Goal: Task Accomplishment & Management: Manage account settings

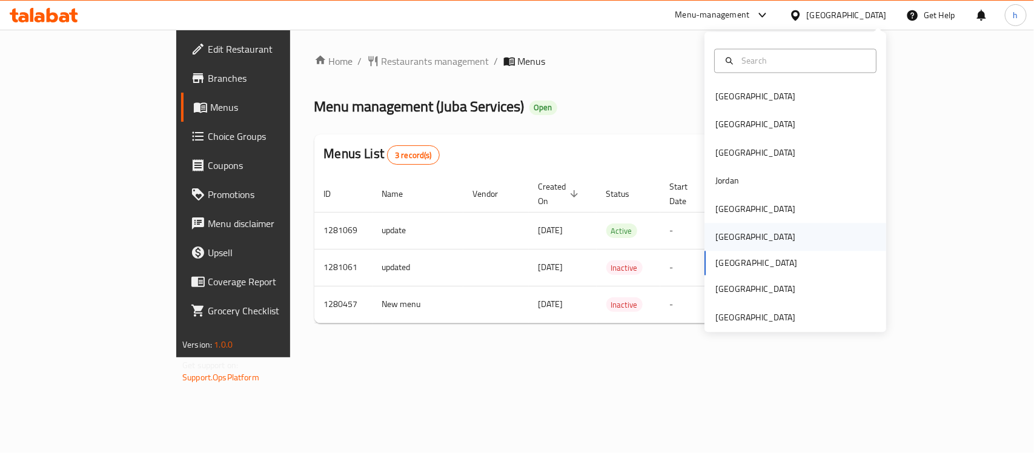
click at [722, 238] on div "Oman" at bounding box center [755, 237] width 80 height 13
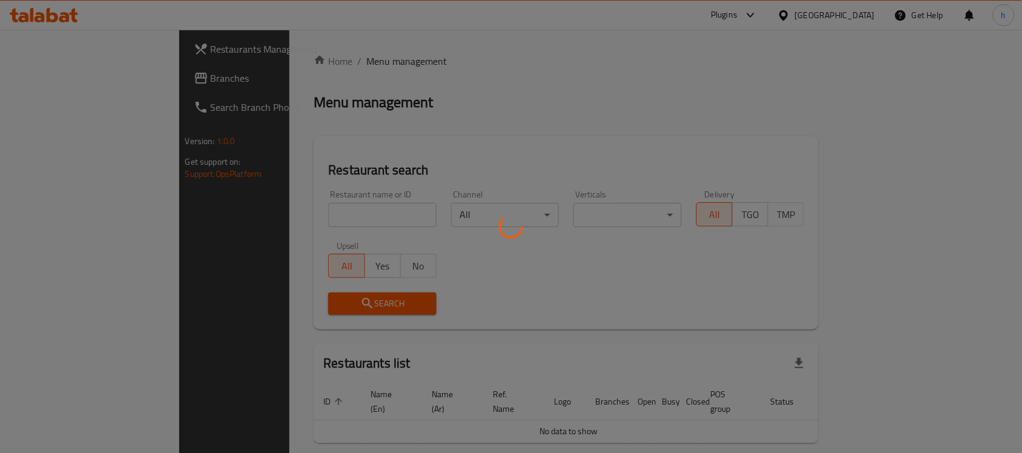
click at [68, 79] on div at bounding box center [511, 226] width 1022 height 453
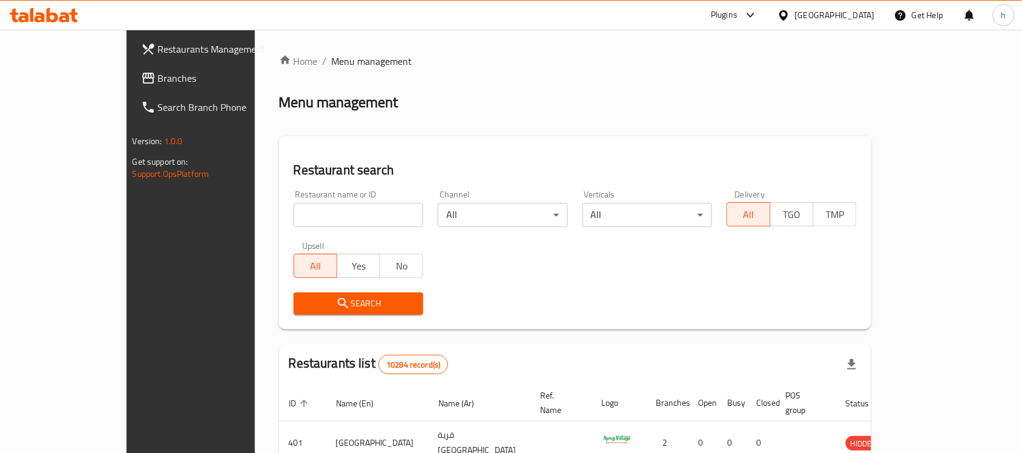
click at [158, 76] on span "Branches" at bounding box center [223, 78] width 130 height 15
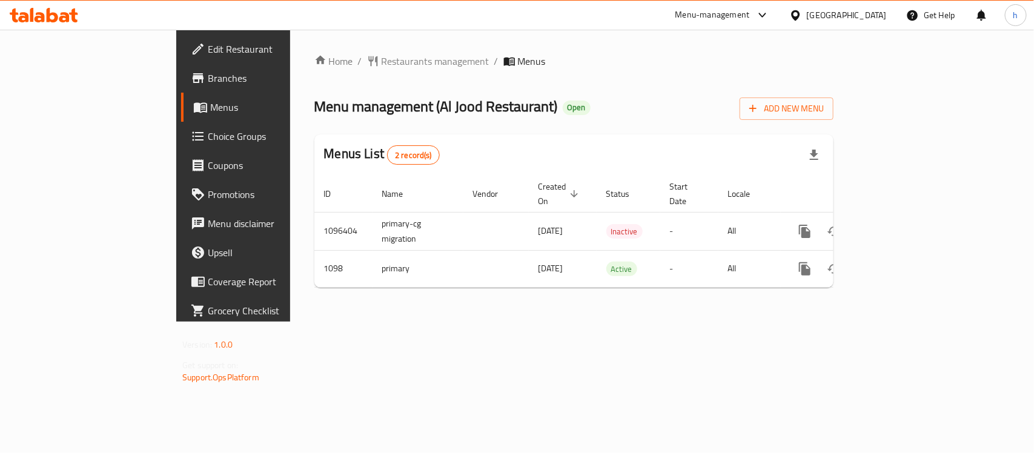
click at [586, 322] on div "Home / Restaurants management / Menus Menu management ( Al Jood Restaurant ) Op…" at bounding box center [573, 176] width 567 height 292
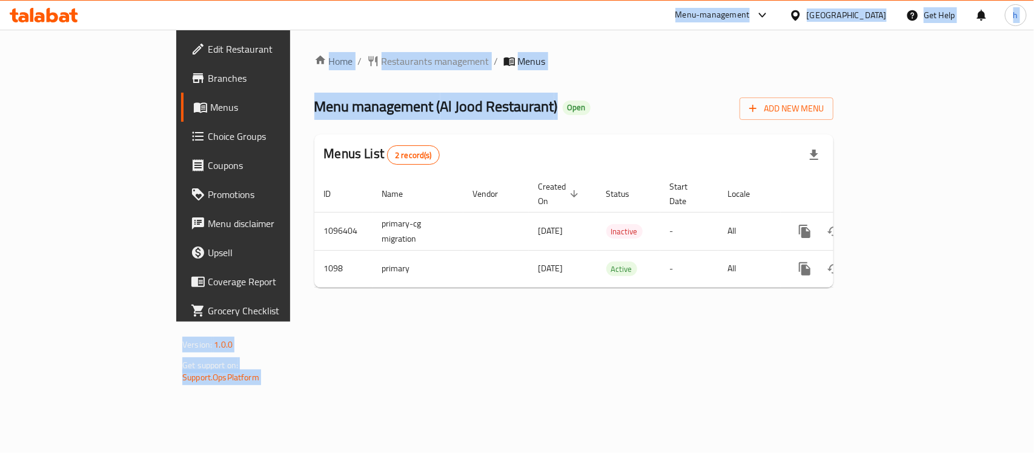
drag, startPoint x: 442, startPoint y: 113, endPoint x: 196, endPoint y: 9, distance: 267.6
click at [196, 30] on div "​ Menu-management [GEOGRAPHIC_DATA] Get Help h Edit Restaurant Branches Menus C…" at bounding box center [517, 241] width 1034 height 423
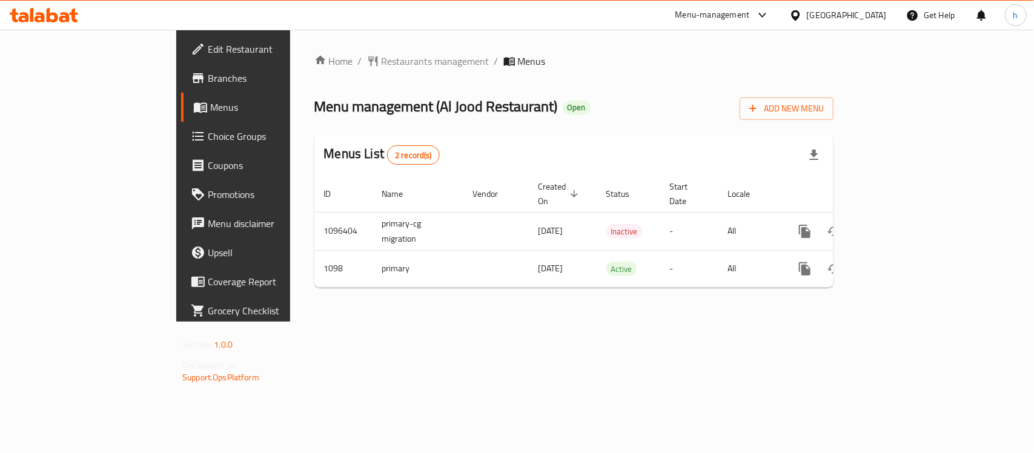
click at [203, 19] on div "Menu-management [GEOGRAPHIC_DATA] Get Help h" at bounding box center [517, 15] width 1034 height 29
click at [566, 87] on div "Home / Restaurants management / Menus Menu management ( Al Jood Restaurant ) Op…" at bounding box center [573, 175] width 519 height 243
click at [372, 322] on div "Home / Restaurants management / Menus Menu management ( Al Jood Restaurant ) Op…" at bounding box center [573, 176] width 567 height 292
click at [807, 16] on div at bounding box center [798, 14] width 18 height 13
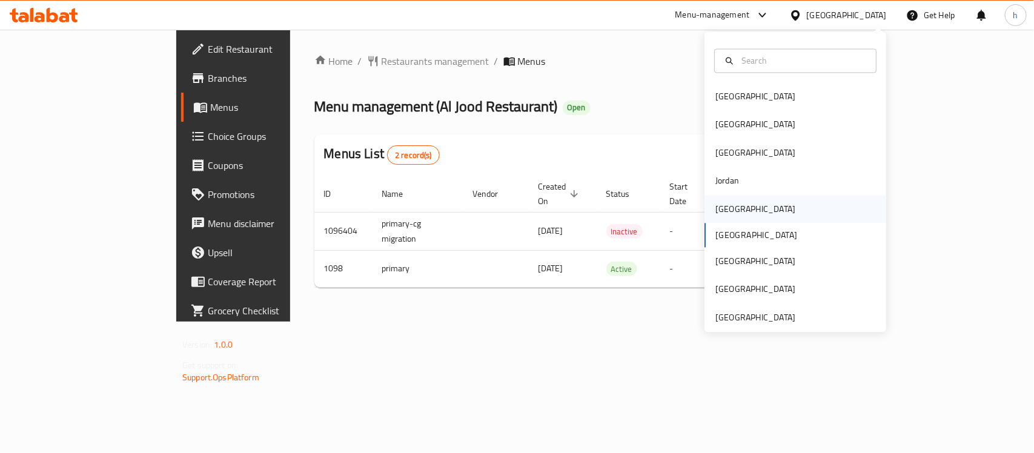
click at [718, 219] on div "[GEOGRAPHIC_DATA]" at bounding box center [754, 209] width 99 height 28
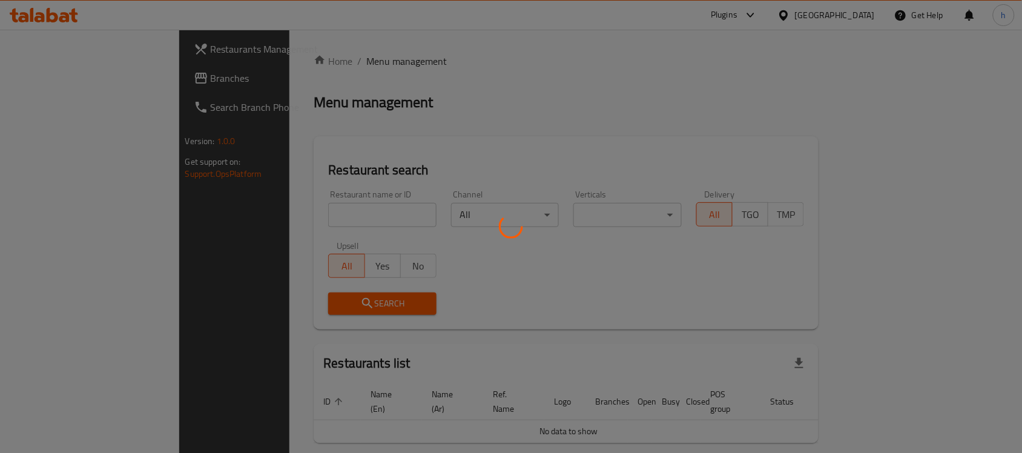
click at [53, 76] on div at bounding box center [511, 226] width 1022 height 453
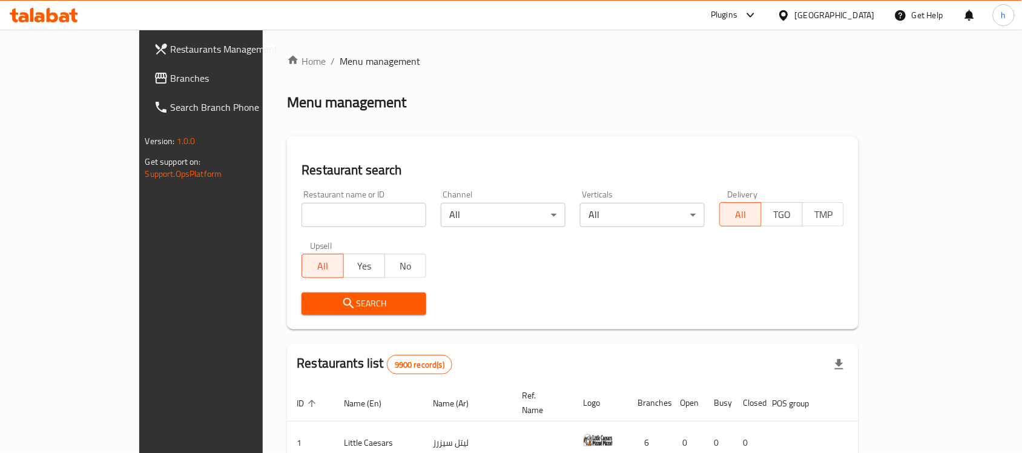
click at [171, 79] on span "Branches" at bounding box center [236, 78] width 130 height 15
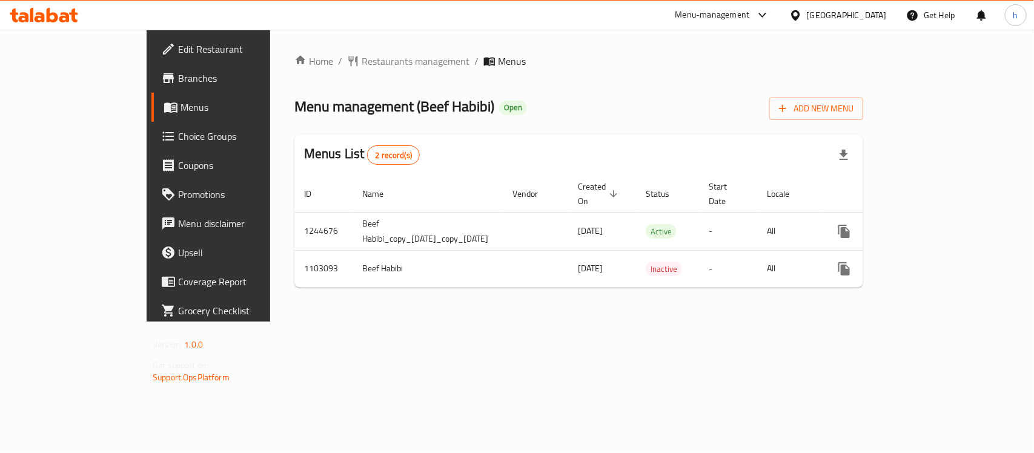
click at [580, 70] on div "Home / Restaurants management / Menus Menu management ( Beef Habibi ) Open Add …" at bounding box center [578, 175] width 569 height 243
click at [362, 59] on span "Restaurants management" at bounding box center [416, 61] width 108 height 15
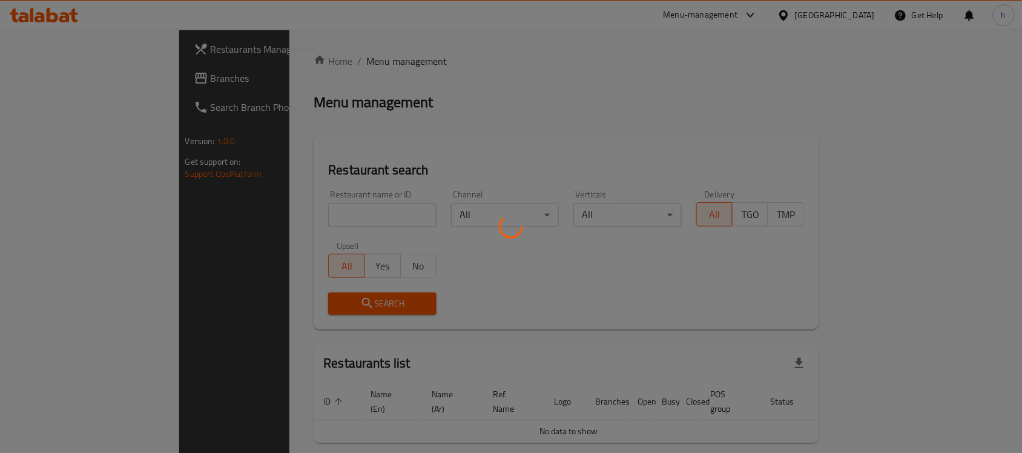
click at [56, 79] on div at bounding box center [511, 226] width 1022 height 453
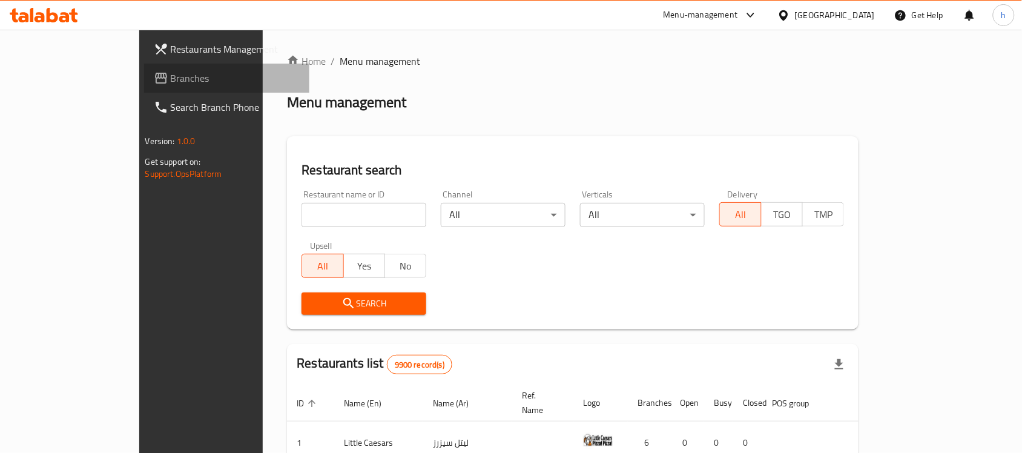
click at [171, 74] on span "Branches" at bounding box center [236, 78] width 130 height 15
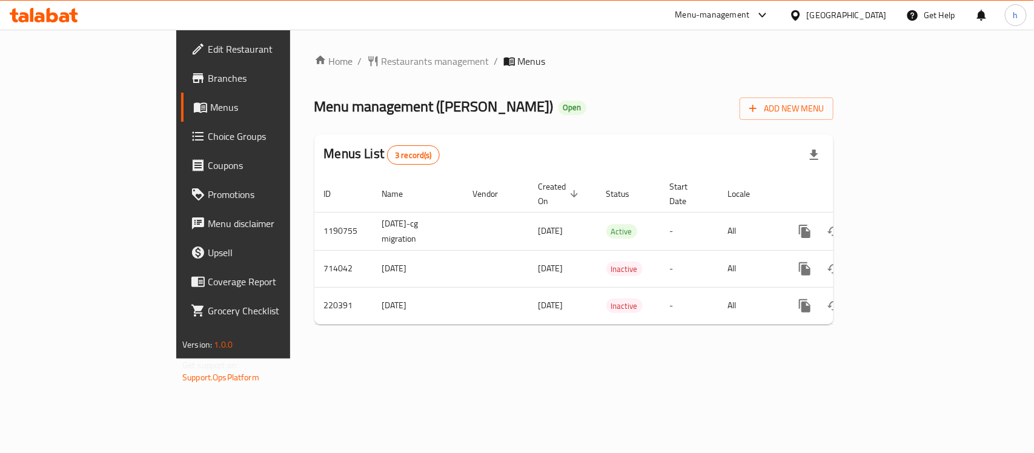
click at [446, 358] on div "Home / Restaurants management / Menus Menu management ( Aaya Sweets ) Open Add …" at bounding box center [573, 194] width 567 height 329
click at [574, 64] on ol "Home / Restaurants management / Menus" at bounding box center [573, 61] width 519 height 15
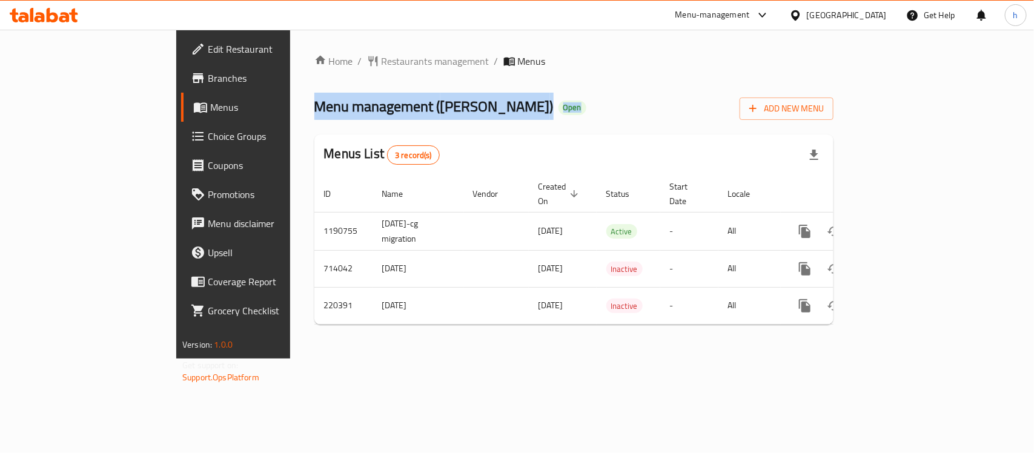
drag, startPoint x: 510, startPoint y: 97, endPoint x: 510, endPoint y: 44, distance: 53.3
click at [510, 44] on div "Home / Restaurants management / Menus Menu management ( Aaya Sweets ) Open Add …" at bounding box center [573, 194] width 567 height 329
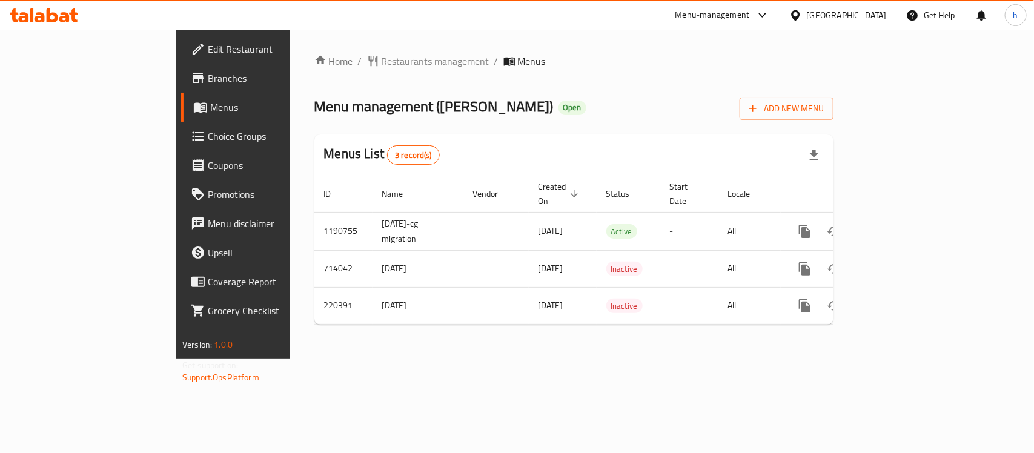
click at [580, 94] on div "Menu management ( Aaya Sweets ) Open Add New Menu" at bounding box center [573, 106] width 519 height 27
